Goal: Task Accomplishment & Management: Manage account settings

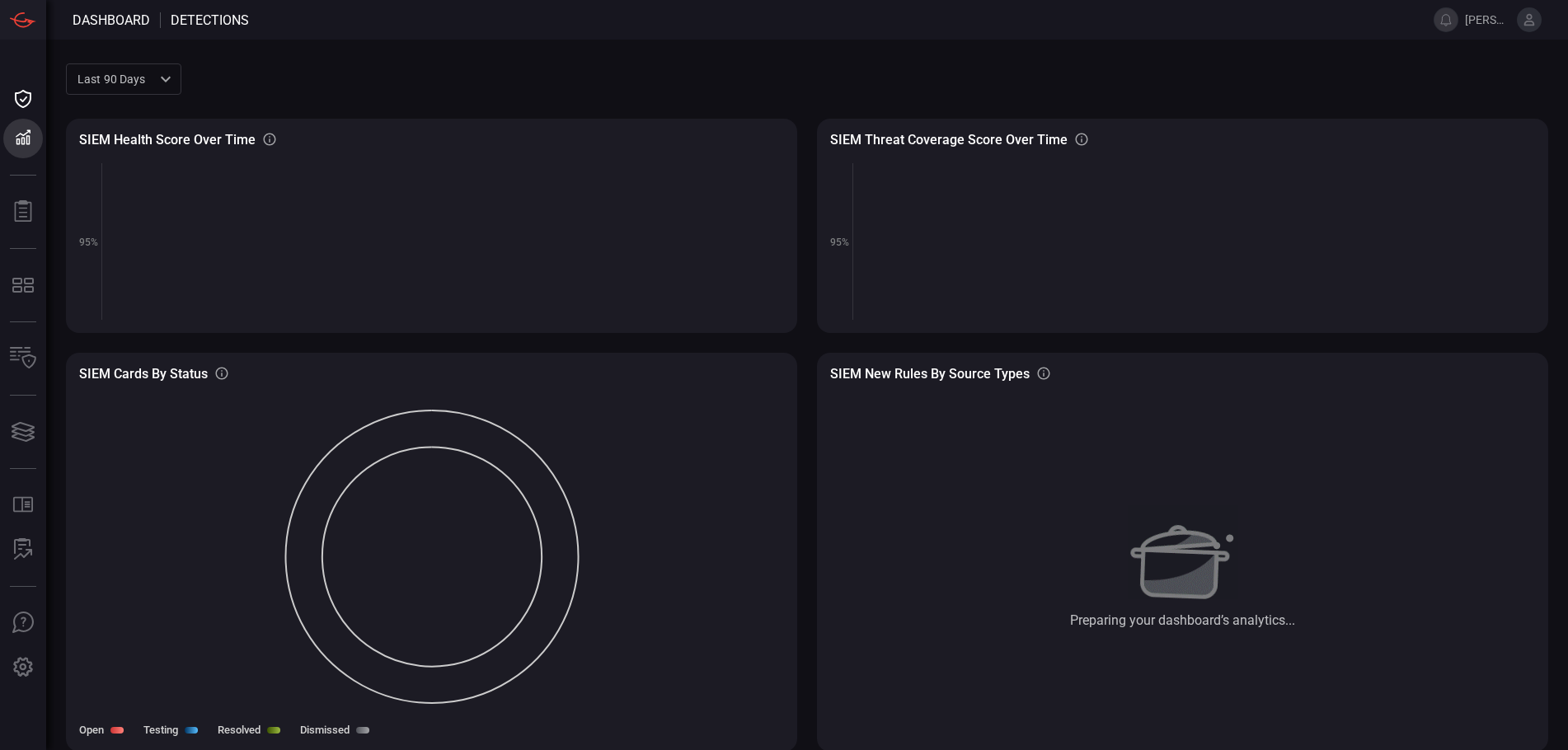
scroll to position [2, 0]
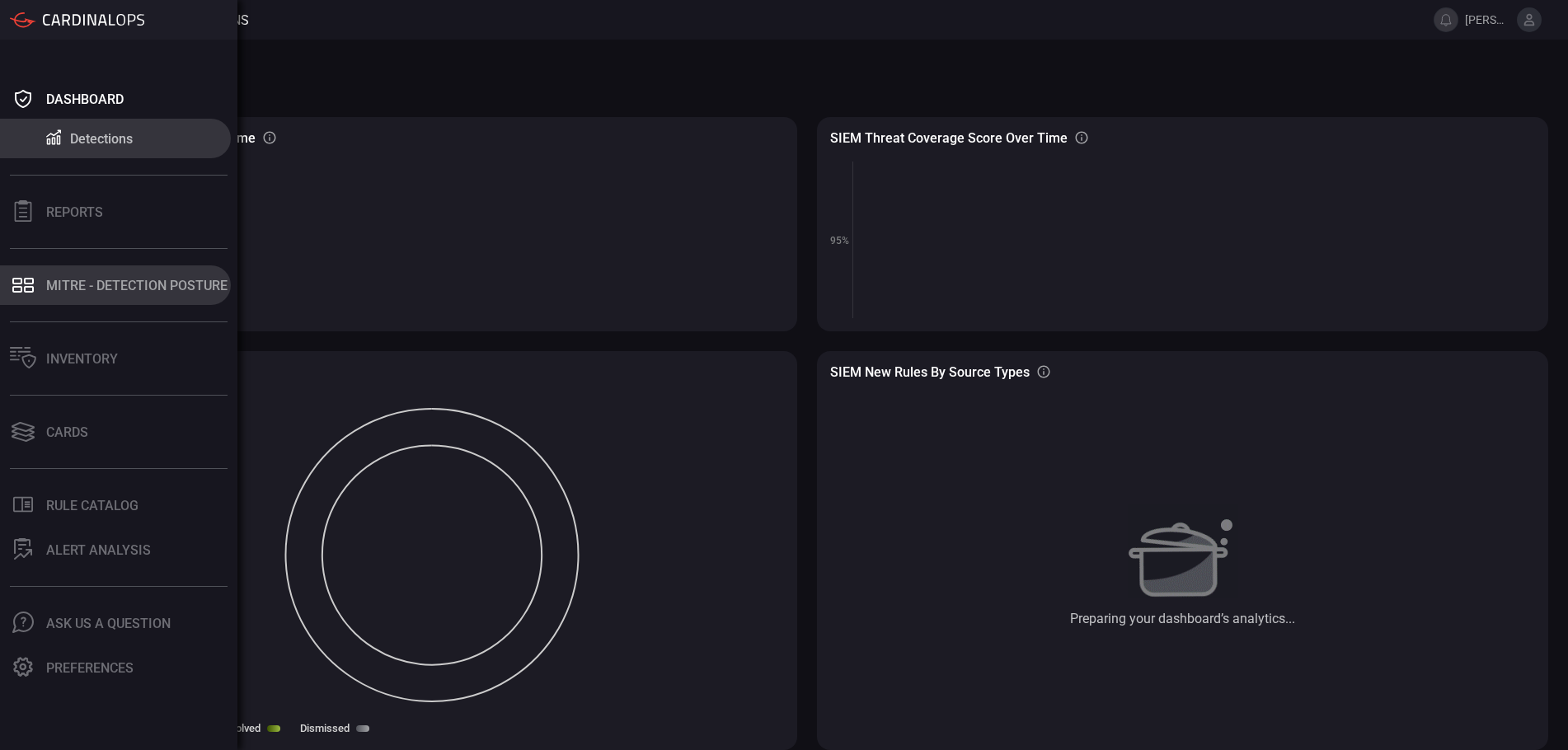
click at [104, 288] on div "MITRE - Detection Posture" at bounding box center [137, 286] width 182 height 16
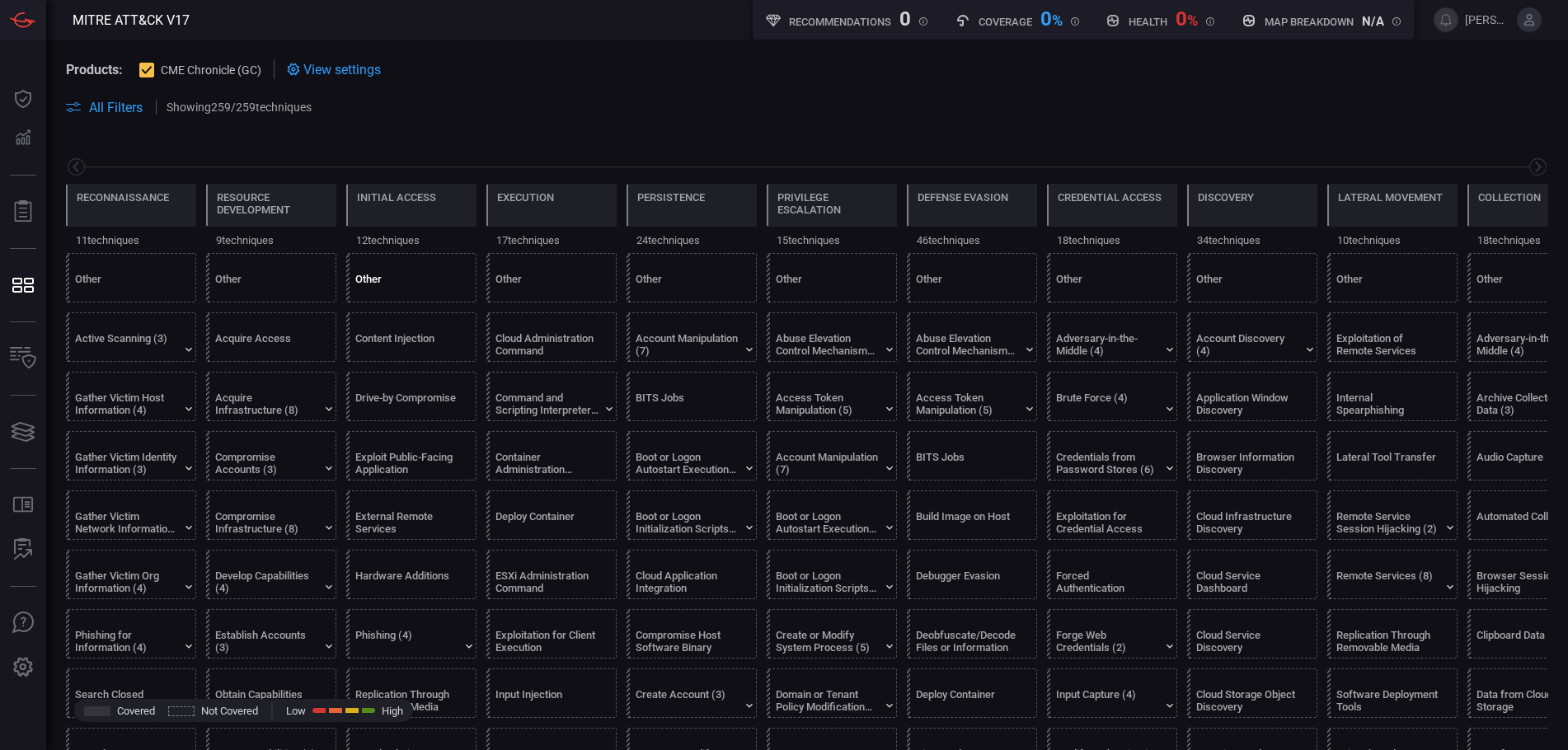
scroll to position [0, 216]
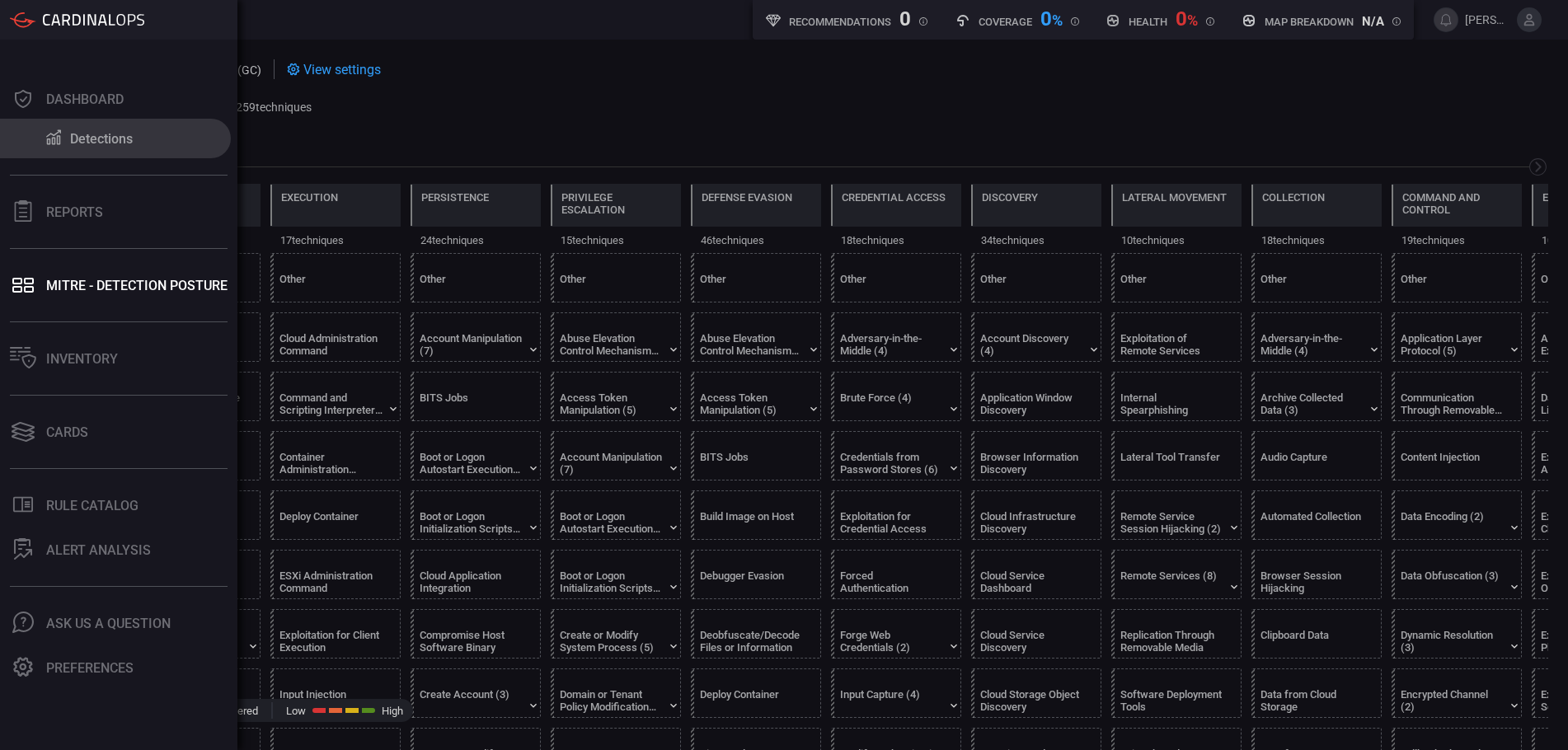
click at [82, 141] on div "Detections" at bounding box center [101, 139] width 63 height 16
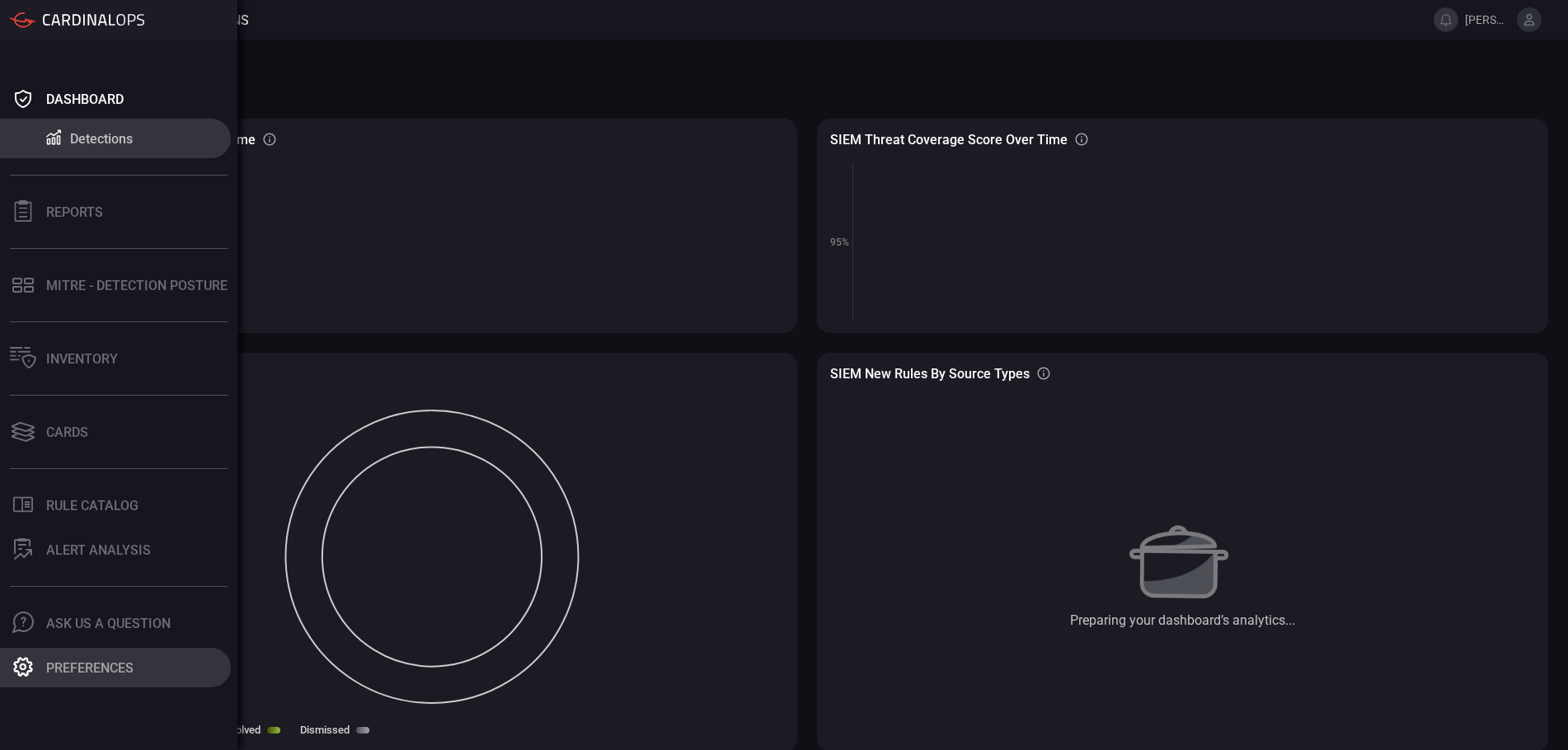
click at [48, 675] on div "Preferences" at bounding box center [89, 668] width 87 height 16
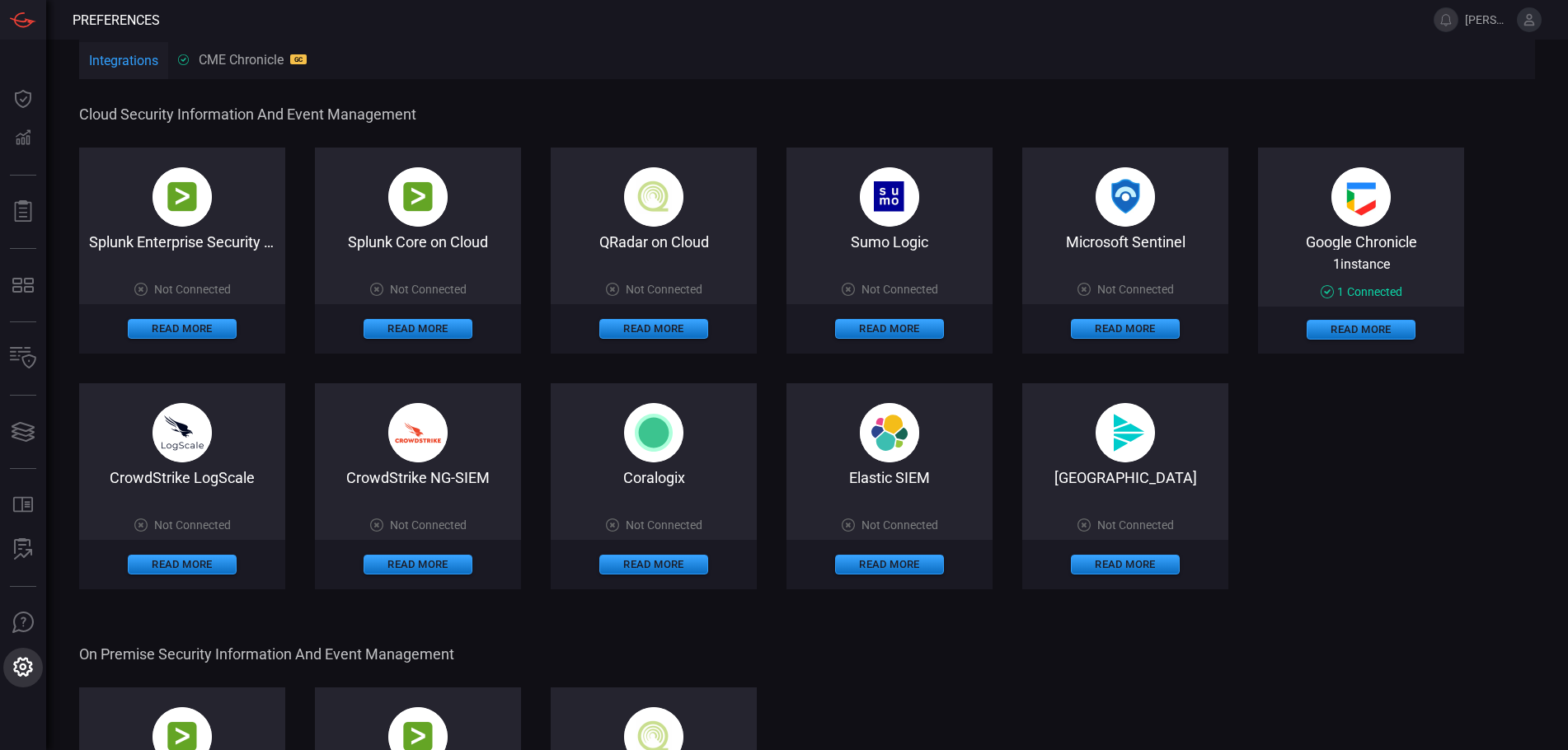
click at [43, 675] on button "Preferences Preferences" at bounding box center [23, 667] width 40 height 40
click at [1393, 249] on div "Google Chronicle" at bounding box center [1362, 241] width 206 height 17
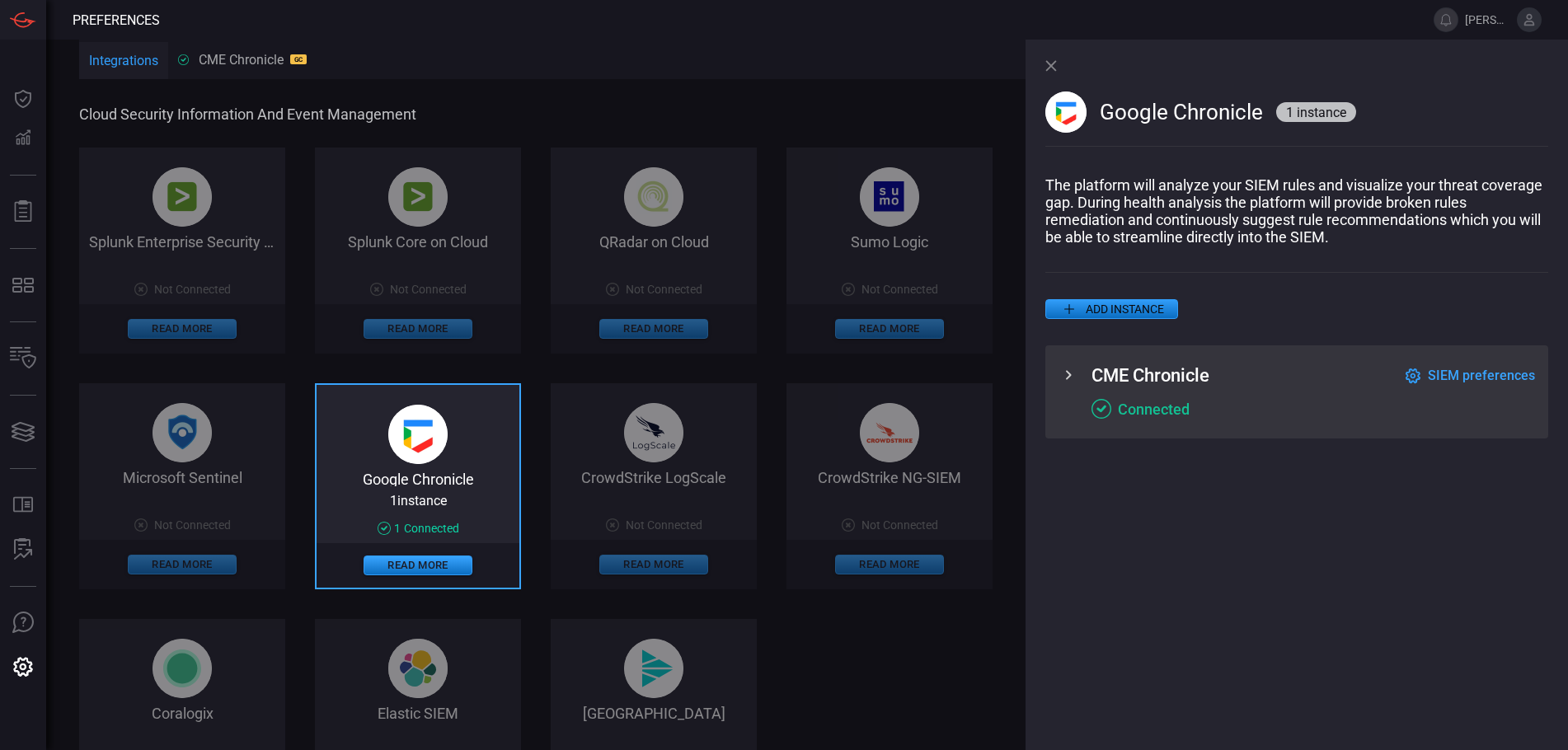
click at [1068, 382] on icon at bounding box center [1068, 375] width 19 height 19
click at [1075, 381] on icon at bounding box center [1068, 375] width 19 height 19
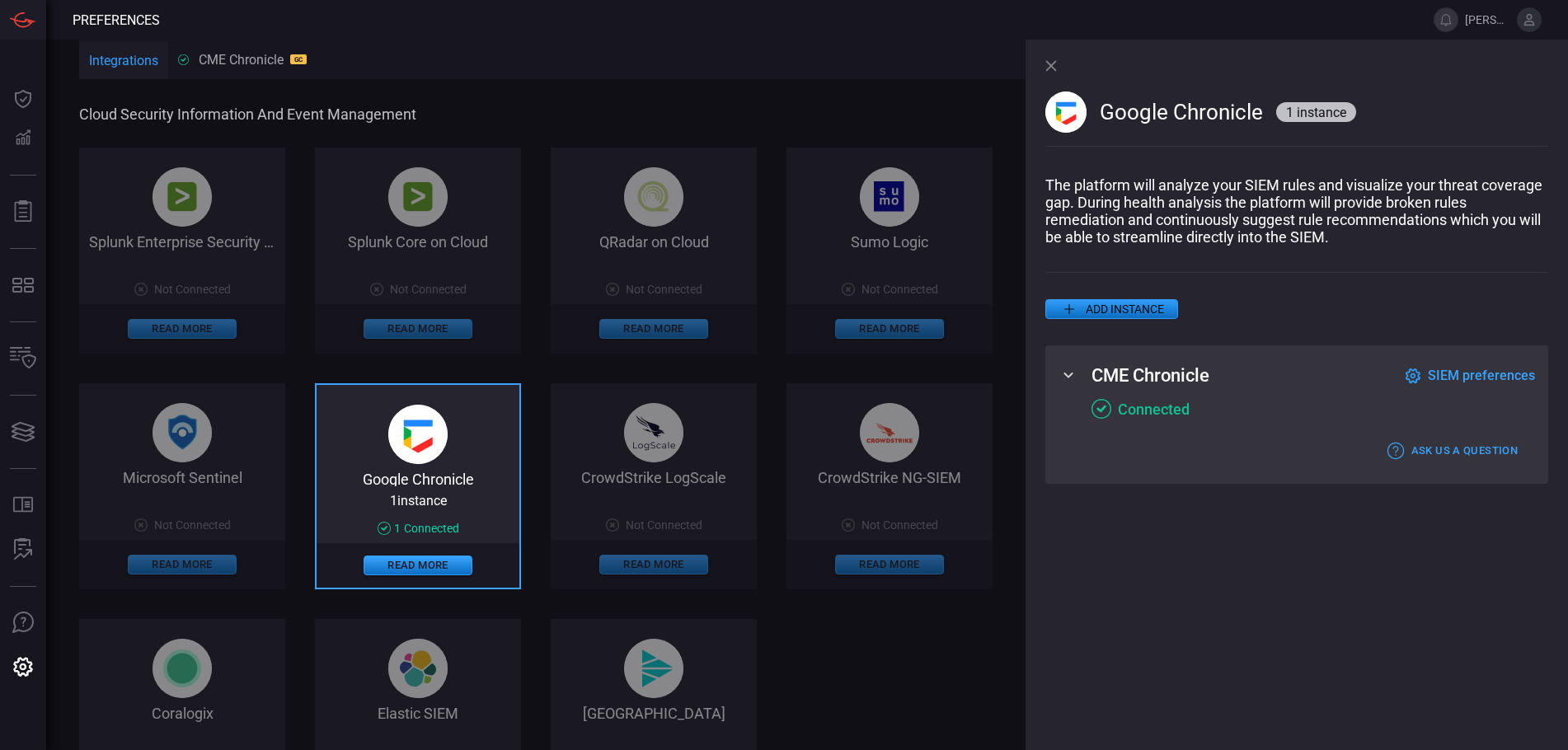
click at [1503, 375] on span "SIEM preferences" at bounding box center [1482, 375] width 108 height 16
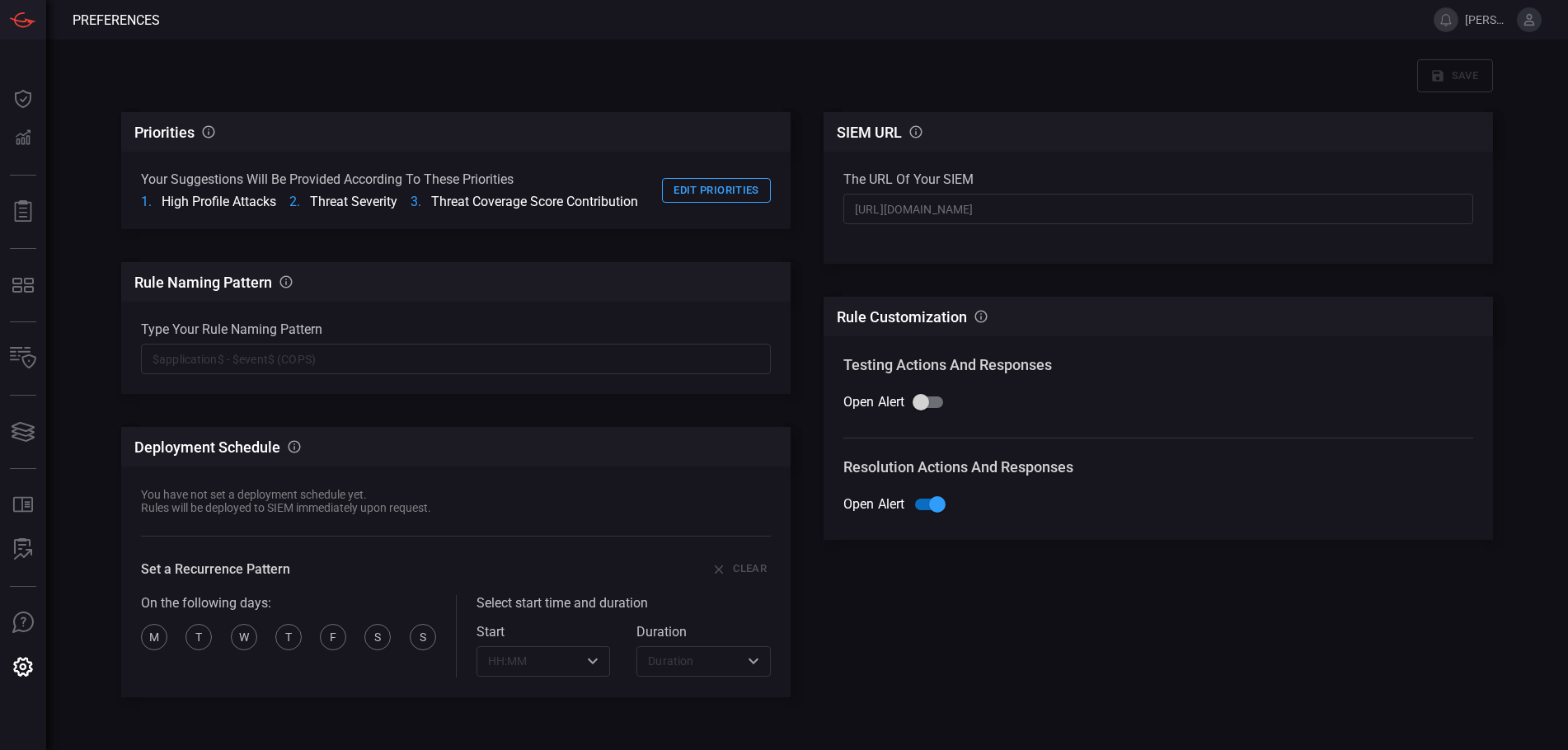
scroll to position [96, 0]
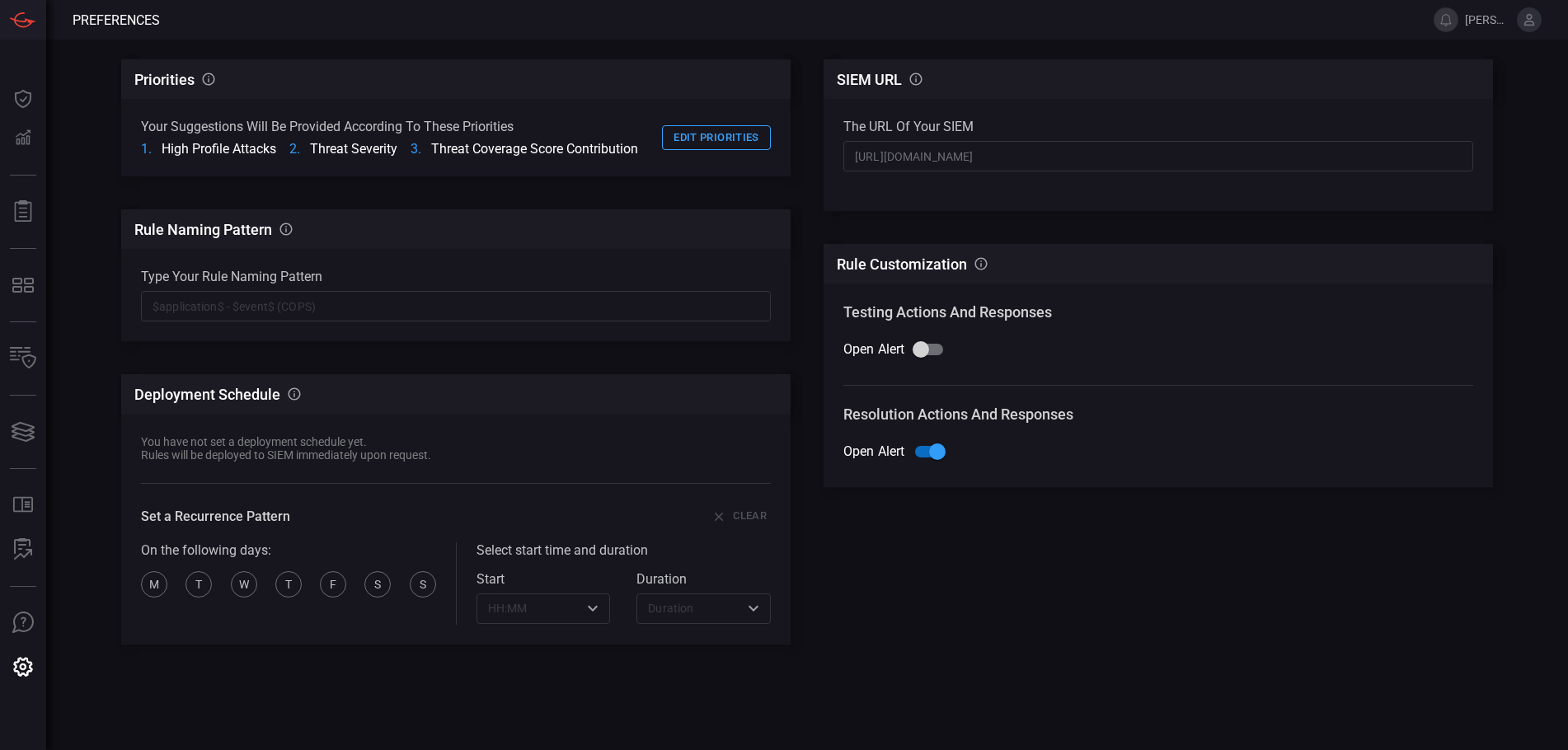
click at [249, 307] on input "text" at bounding box center [456, 306] width 630 height 31
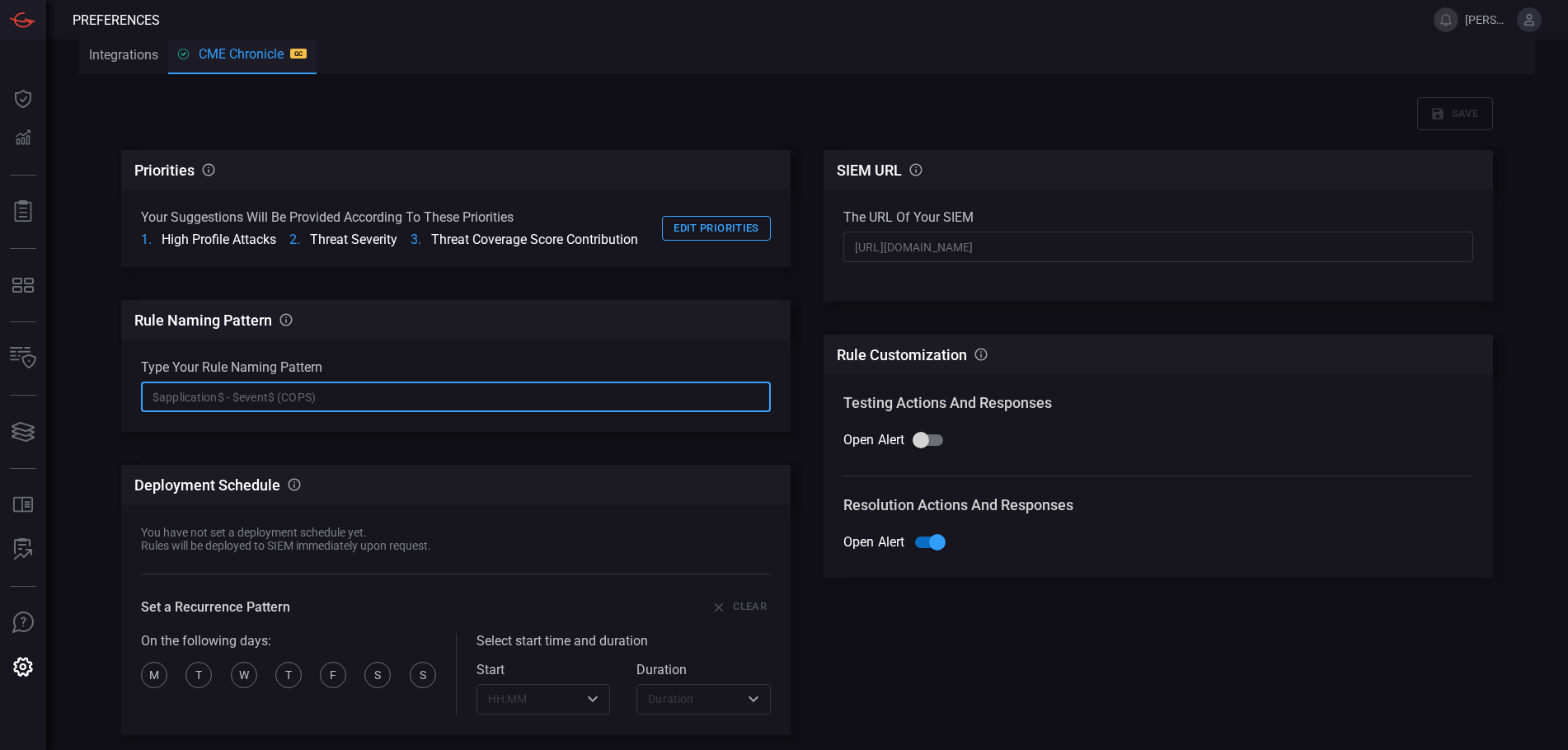
scroll to position [0, 0]
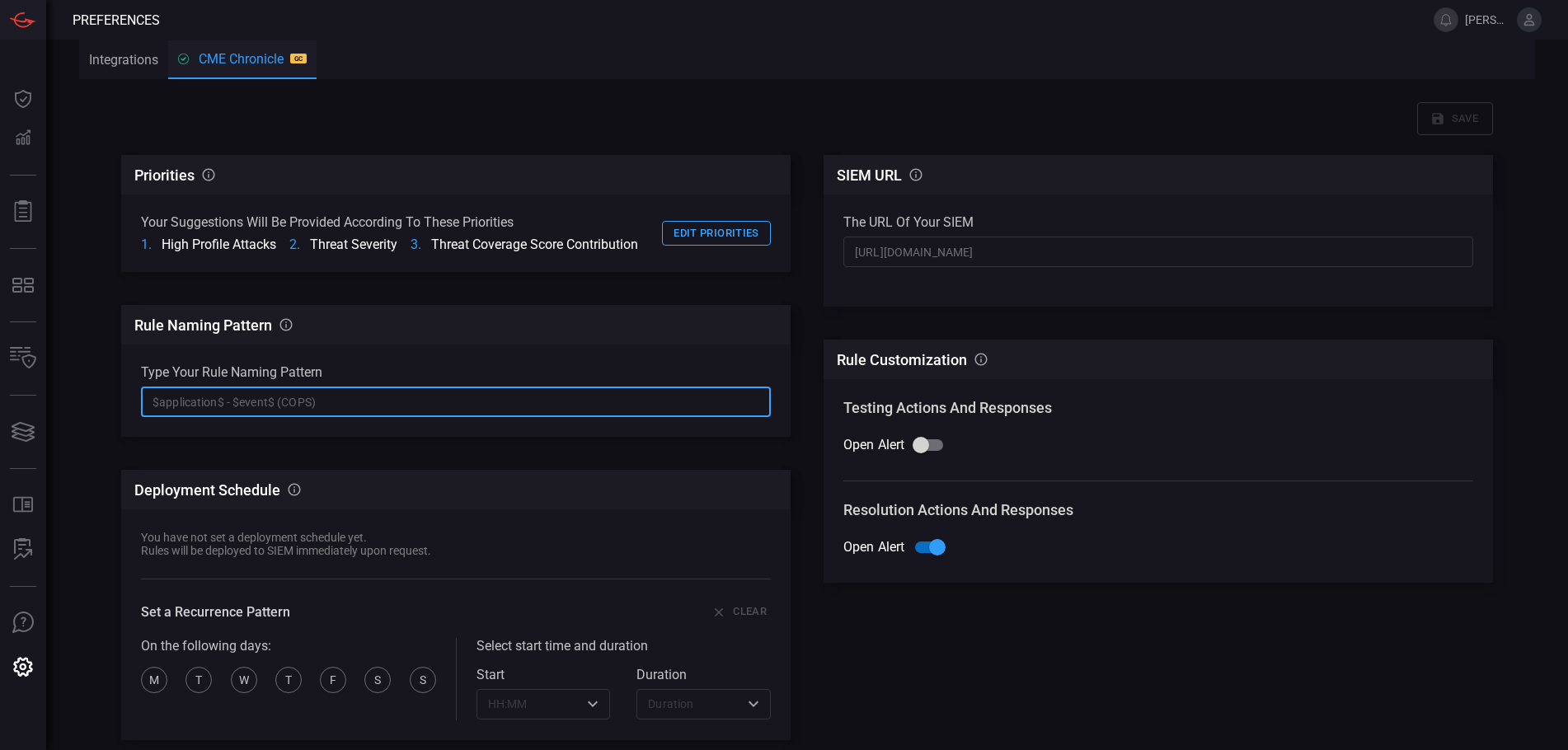
click at [185, 60] on icon "button" at bounding box center [183, 59] width 11 height 11
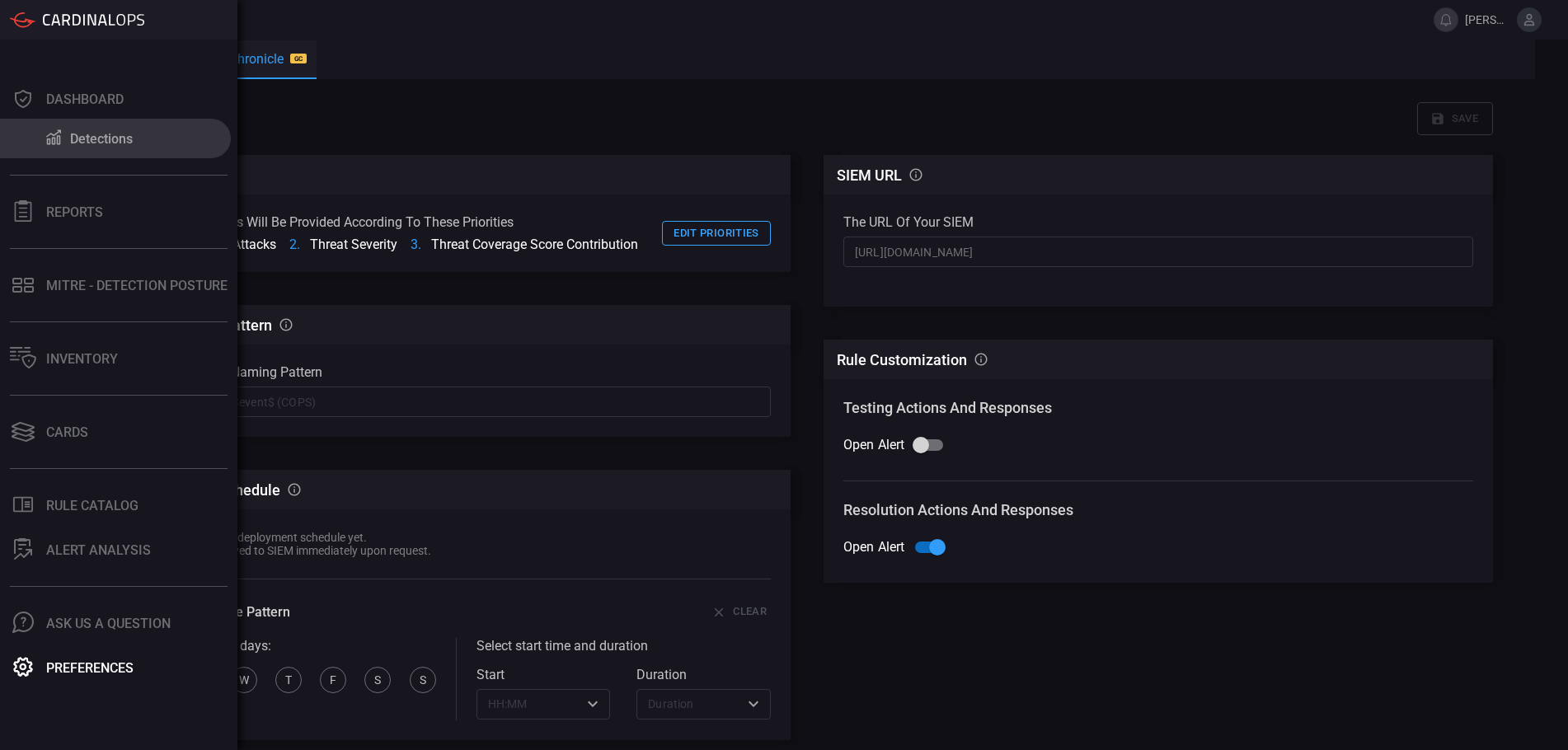
click at [87, 132] on div "Detections" at bounding box center [101, 139] width 63 height 16
